Goal: Task Accomplishment & Management: Manage account settings

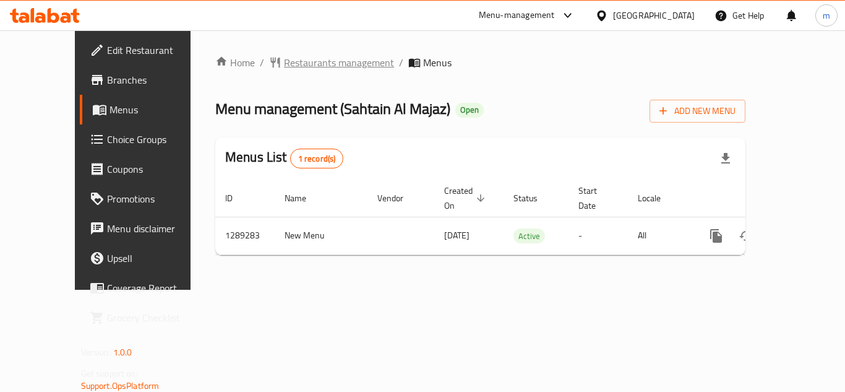
click at [323, 63] on span "Restaurants management" at bounding box center [339, 62] width 110 height 15
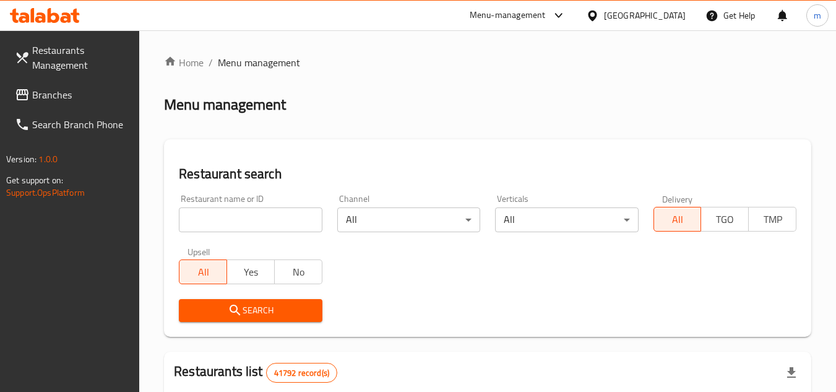
click at [87, 100] on span "Branches" at bounding box center [81, 94] width 98 height 15
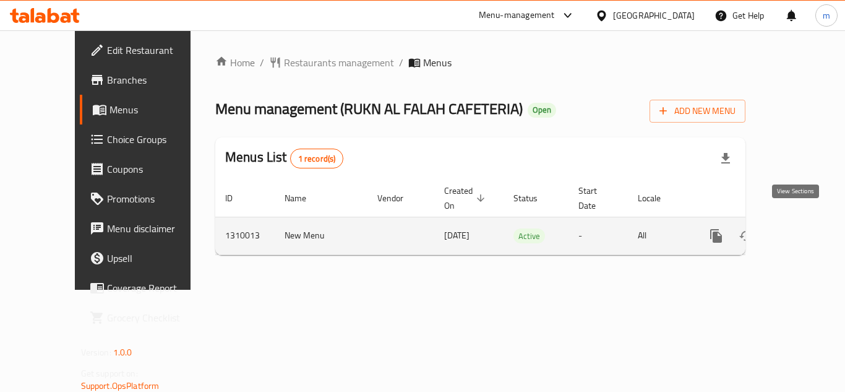
click at [799, 228] on icon "enhanced table" at bounding box center [805, 235] width 15 height 15
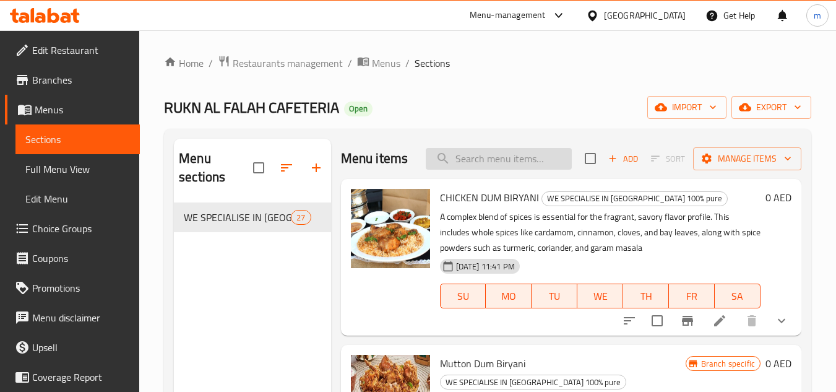
click at [455, 168] on input "search" at bounding box center [499, 159] width 146 height 22
paste input "Haleem (Beef)"
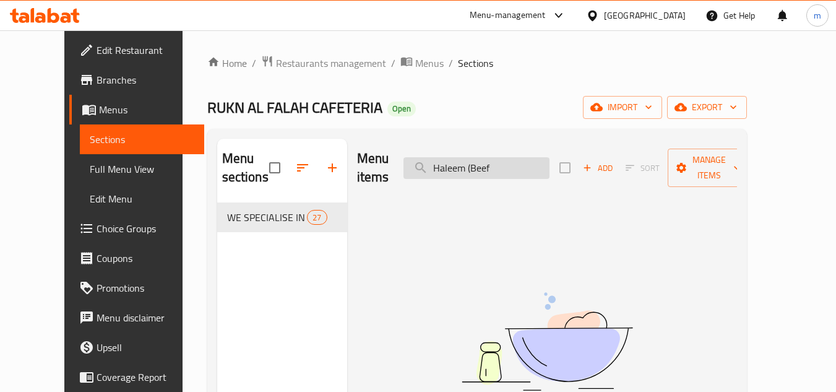
click at [489, 160] on input "Haleem (Beef" at bounding box center [476, 168] width 146 height 22
click at [489, 161] on input "Haleem (Beef" at bounding box center [476, 168] width 146 height 22
type input "Haleem Beef"
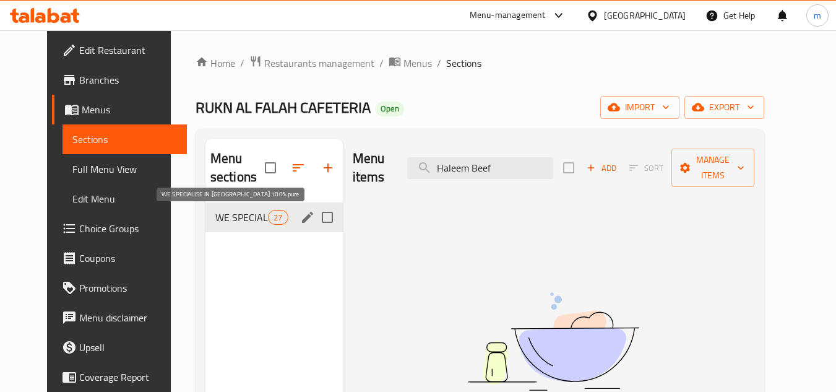
click at [215, 217] on span "WE SPECIALISE IN [GEOGRAPHIC_DATA] 100% pure" at bounding box center [241, 217] width 53 height 15
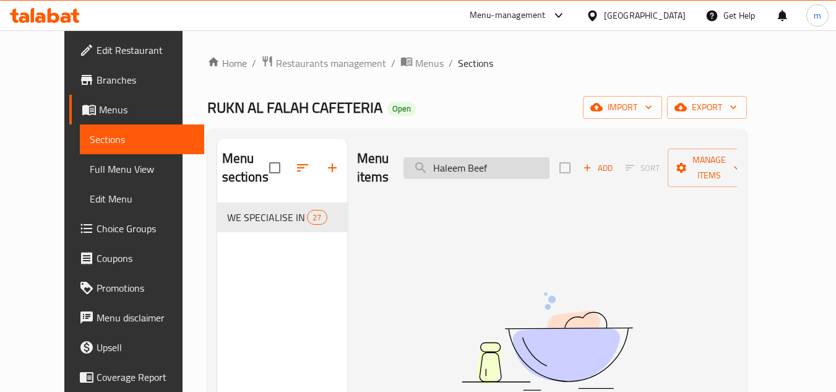
click at [507, 161] on input "Haleem Beef" at bounding box center [476, 168] width 146 height 22
click at [502, 98] on div "RUKN AL FALAH CAFETERIA Open import export" at bounding box center [476, 107] width 539 height 23
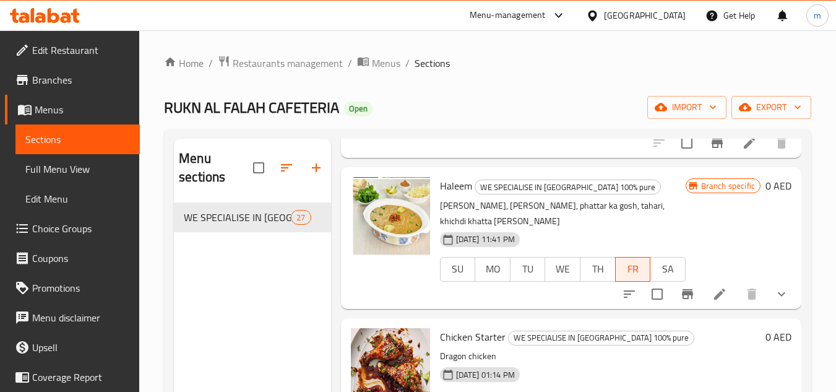
scroll to position [804, 0]
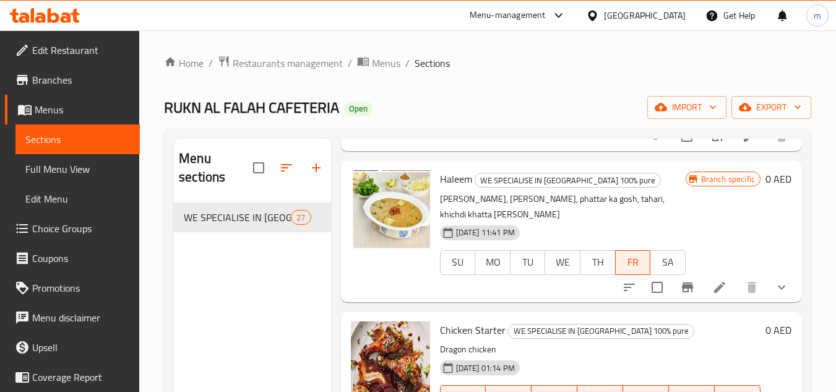
click at [631, 222] on p "[PERSON_NAME], [PERSON_NAME], phattar ka gosh, tahari, khichdi khatta [PERSON_N…" at bounding box center [563, 206] width 246 height 31
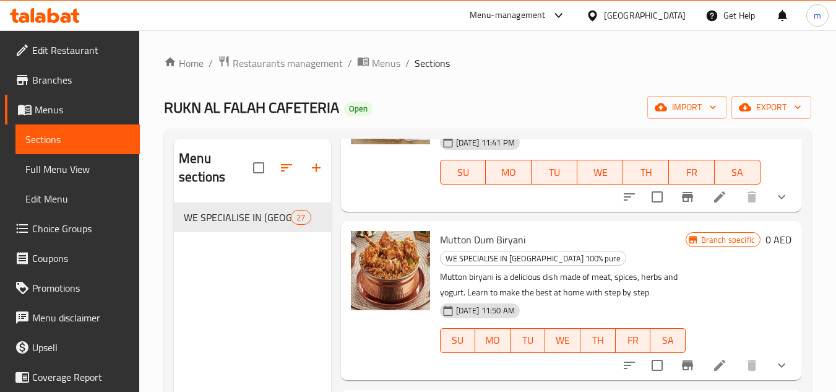
scroll to position [0, 0]
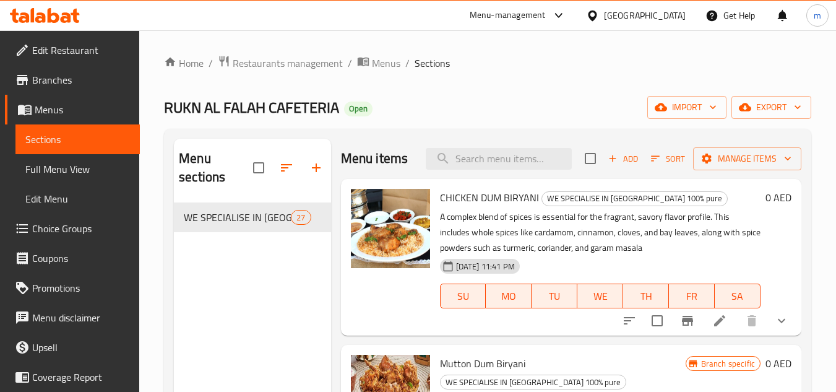
click at [501, 35] on div "Home / Restaurants management / Menus / Sections RUKN AL FALAH CAFETERIA Open i…" at bounding box center [487, 297] width 697 height 534
click at [517, 71] on ol "Home / Restaurants management / Menus / Sections" at bounding box center [487, 63] width 647 height 16
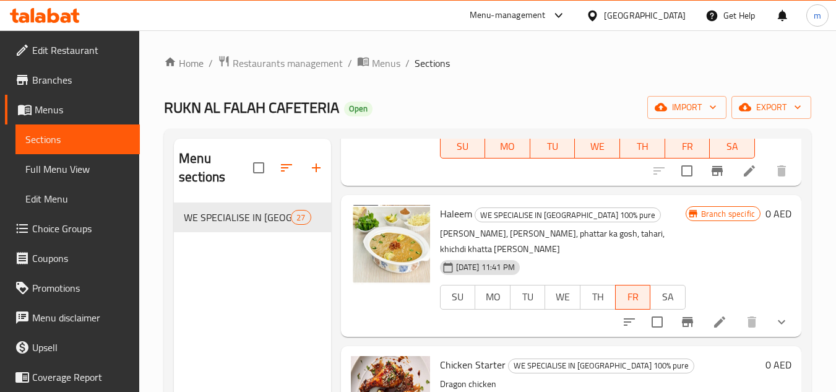
scroll to position [791, 0]
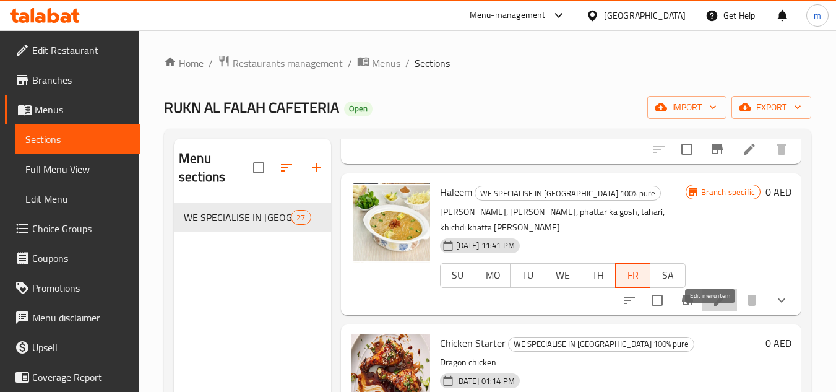
click at [712, 307] on icon at bounding box center [719, 300] width 15 height 15
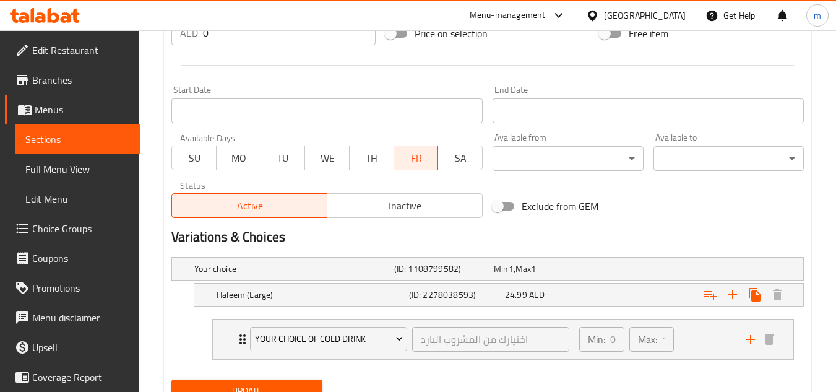
scroll to position [543, 0]
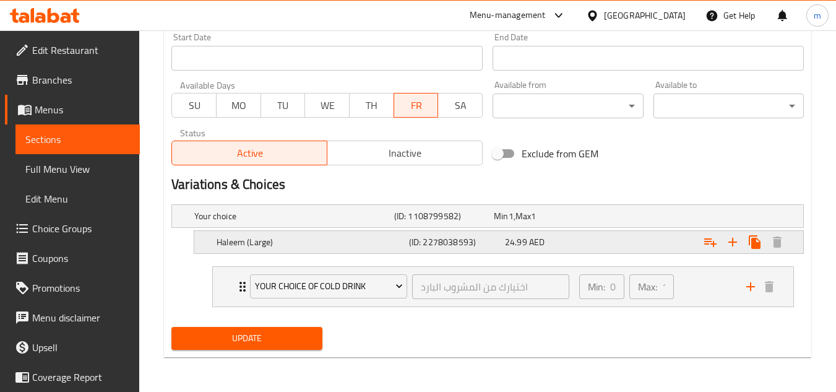
click at [585, 243] on div "24.99 AED" at bounding box center [550, 242] width 91 height 12
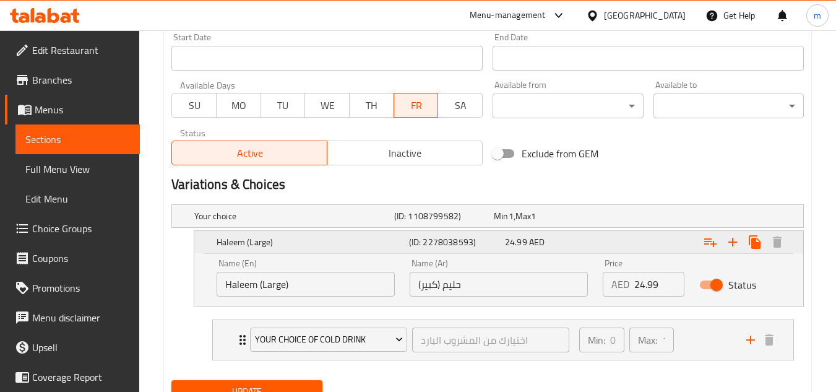
click at [585, 243] on div "24.99 AED" at bounding box center [550, 242] width 91 height 12
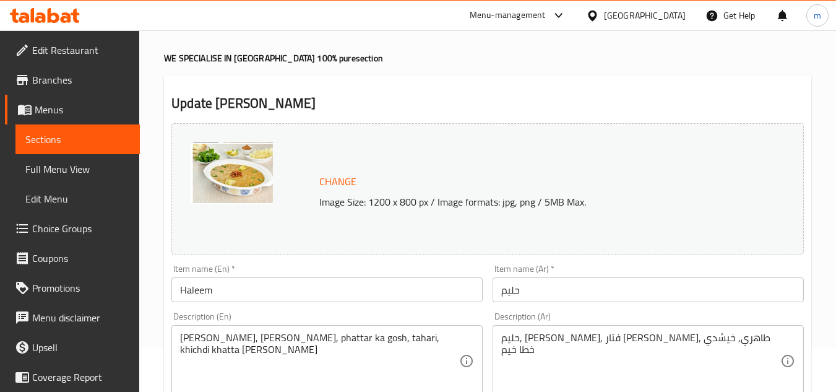
scroll to position [0, 0]
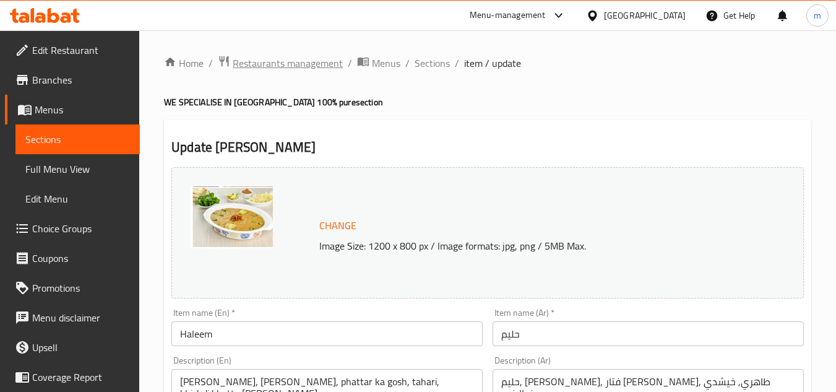
click at [314, 56] on span "Restaurants management" at bounding box center [288, 63] width 110 height 15
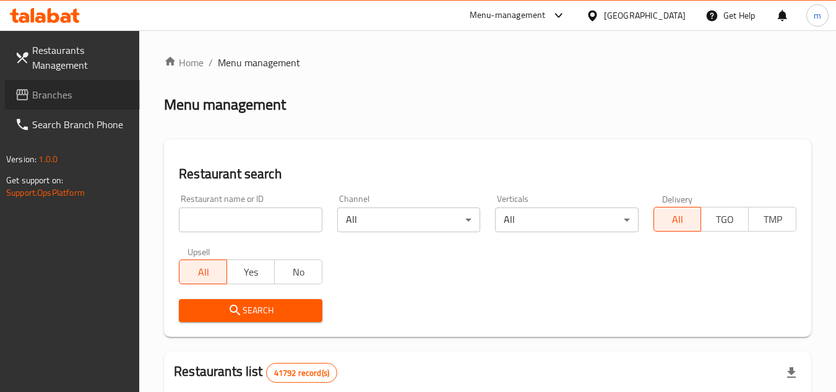
click at [32, 92] on span at bounding box center [23, 94] width 17 height 15
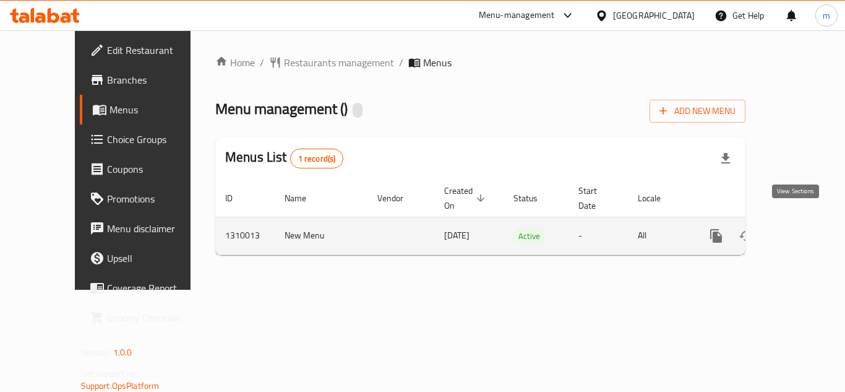
click at [800, 228] on icon "enhanced table" at bounding box center [805, 235] width 15 height 15
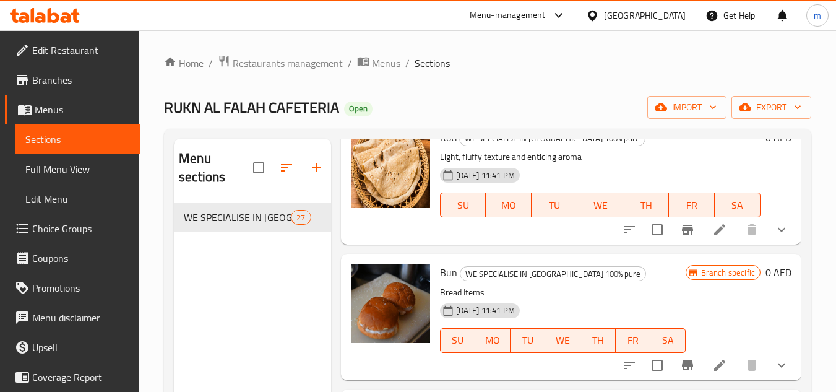
scroll to position [3695, 0]
click at [59, 231] on span "Choice Groups" at bounding box center [81, 228] width 98 height 15
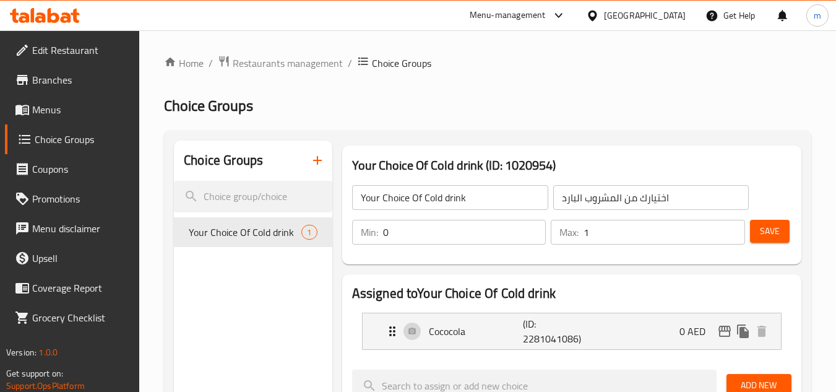
click at [56, 125] on link "Choice Groups" at bounding box center [72, 139] width 135 height 30
click at [65, 114] on span "Menus" at bounding box center [81, 109] width 98 height 15
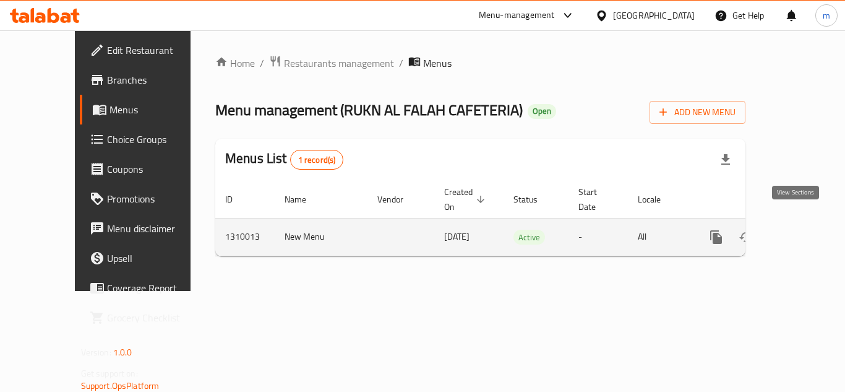
click at [798, 229] on icon "enhanced table" at bounding box center [805, 236] width 15 height 15
